Goal: Task Accomplishment & Management: Manage account settings

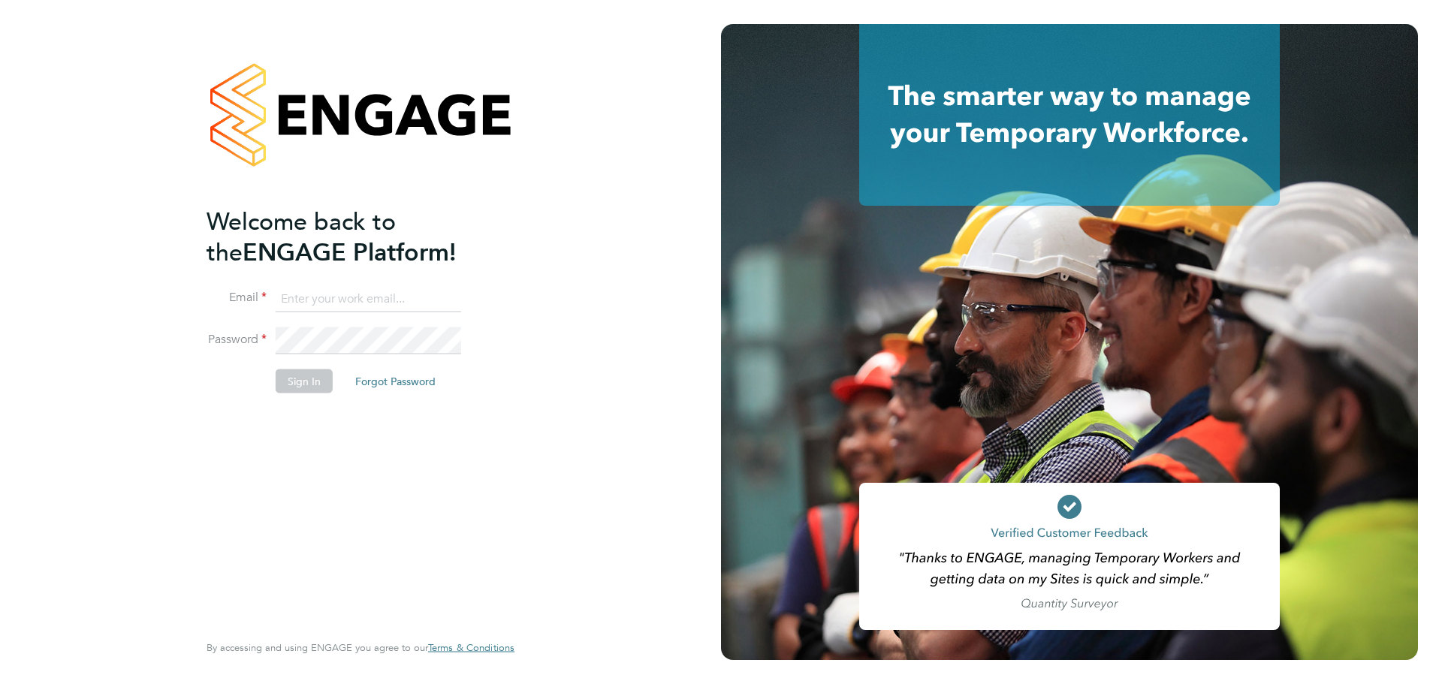
type input "owen.mcwilliams@g4s.com"
click at [323, 451] on div "Welcome back to the ENGAGE Platform! Email owen.mcwilliams@g4s.com Password Sig…" at bounding box center [352, 417] width 293 height 423
click at [300, 373] on button "Sign In" at bounding box center [304, 381] width 57 height 24
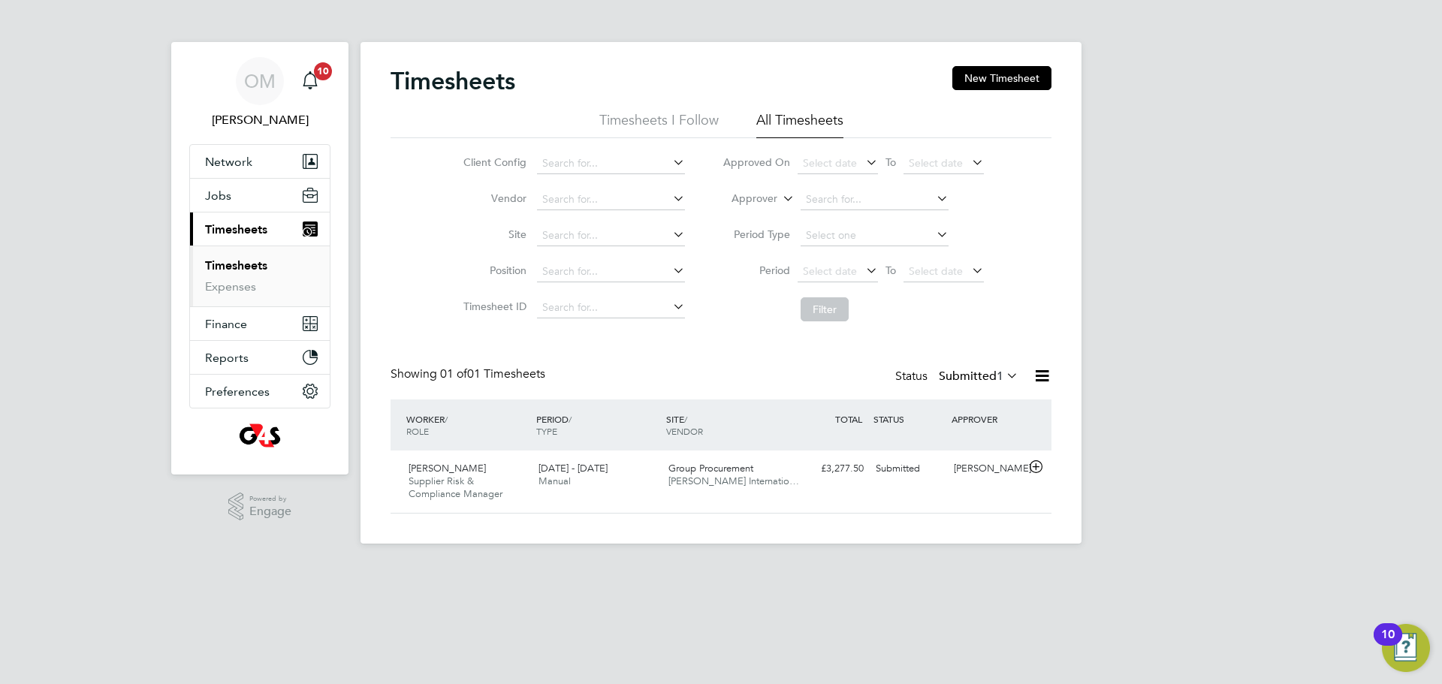
scroll to position [38, 131]
click at [686, 495] on div "[PERSON_NAME] Supplier Risk & Compliance Manager [DATE] - [DATE] [DATE] - [DATE…" at bounding box center [720, 482] width 661 height 62
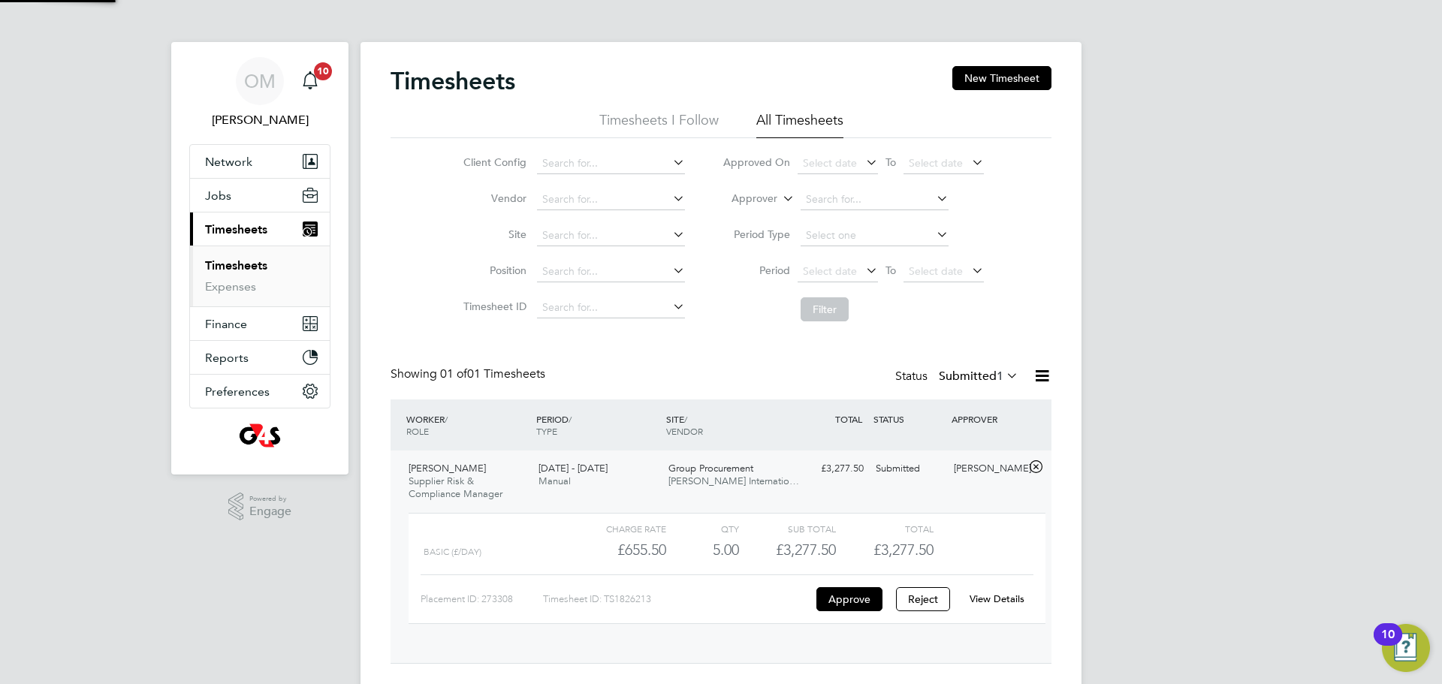
scroll to position [26, 146]
click at [855, 599] on button "Approve" at bounding box center [849, 599] width 66 height 24
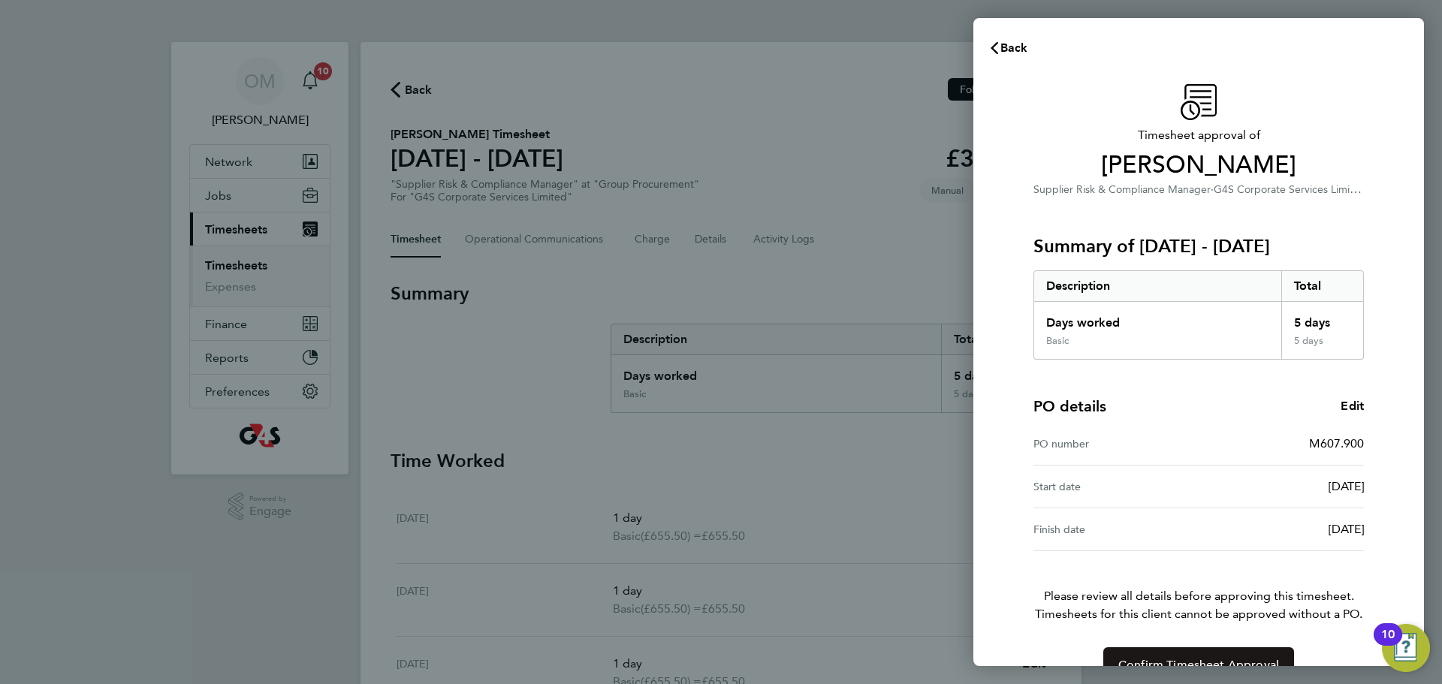
click at [1177, 658] on span "Confirm Timesheet Approval" at bounding box center [1198, 665] width 161 height 15
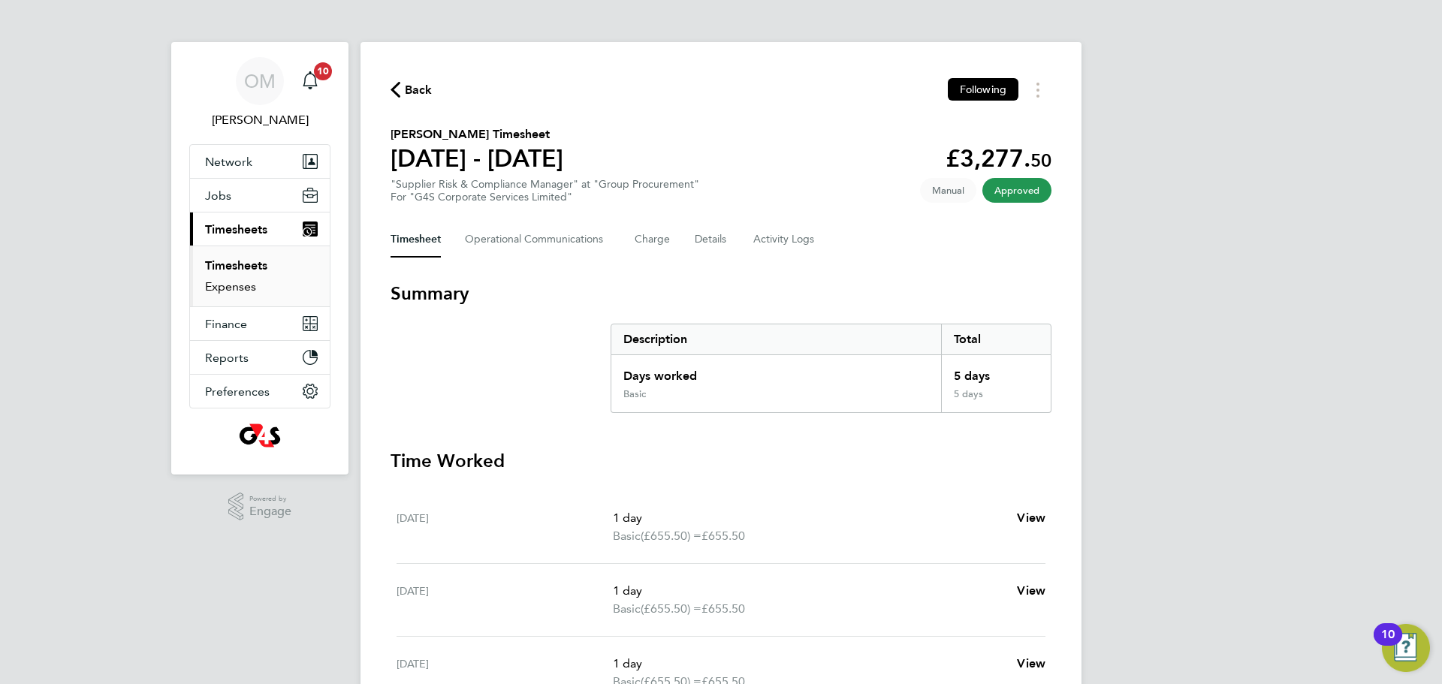
click at [236, 287] on link "Expenses" at bounding box center [230, 286] width 51 height 14
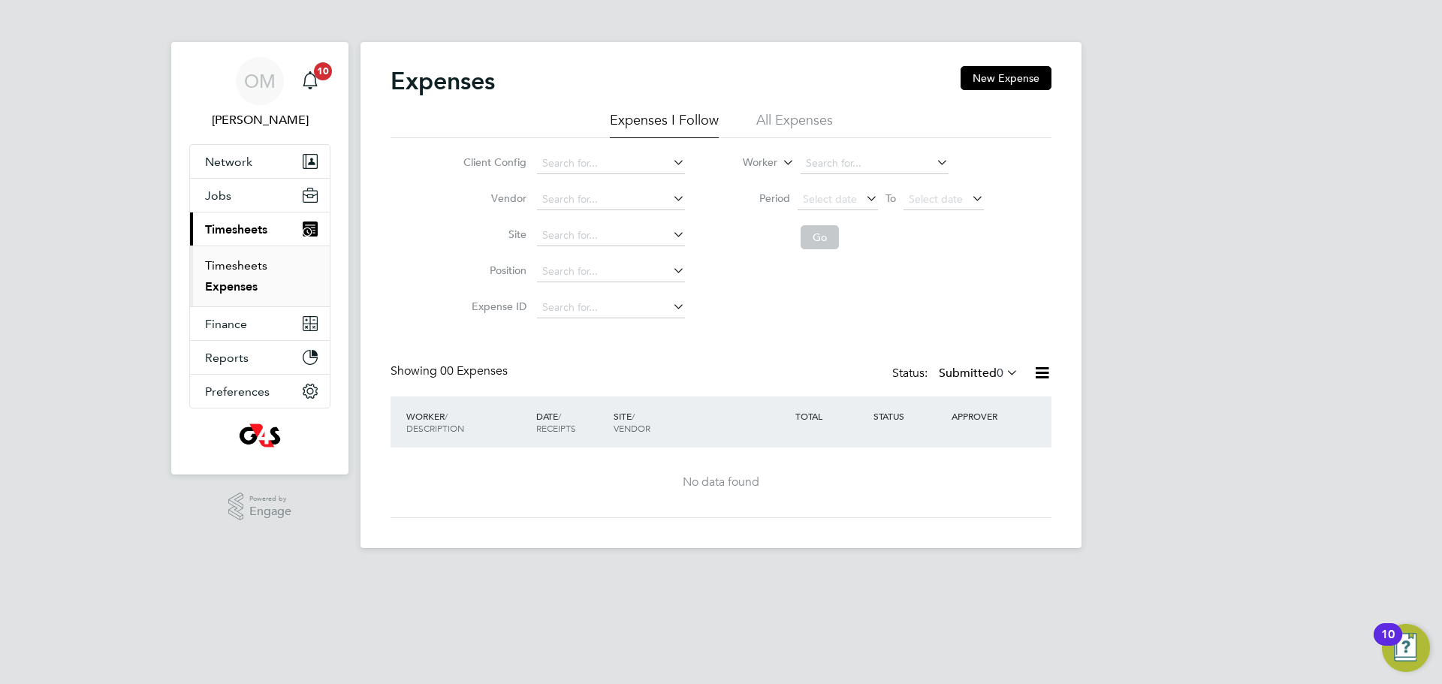
click at [236, 268] on link "Timesheets" at bounding box center [236, 265] width 62 height 14
